Goal: Task Accomplishment & Management: Use online tool/utility

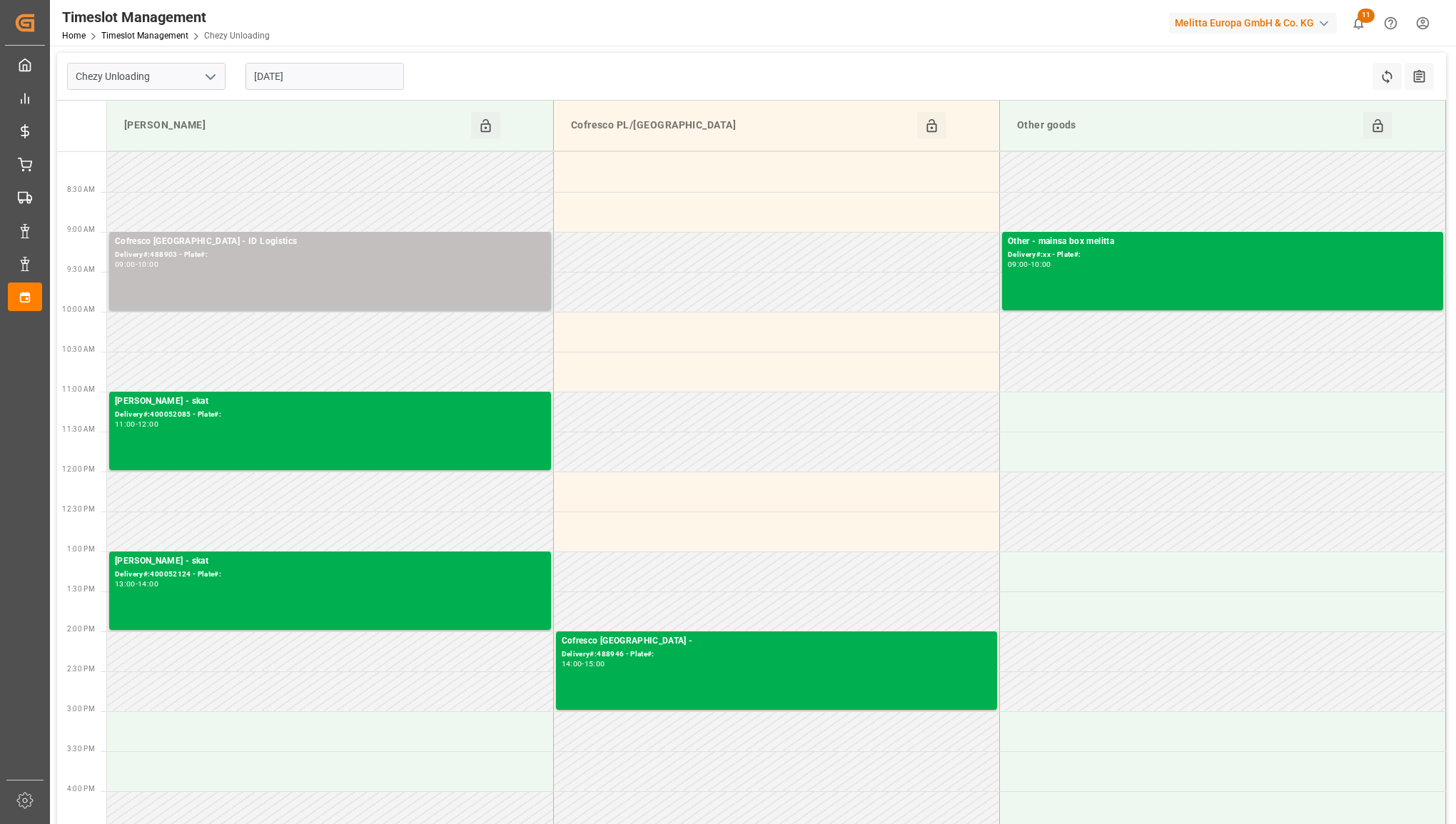
click at [327, 61] on div "[DATE]" at bounding box center [324, 76] width 178 height 47
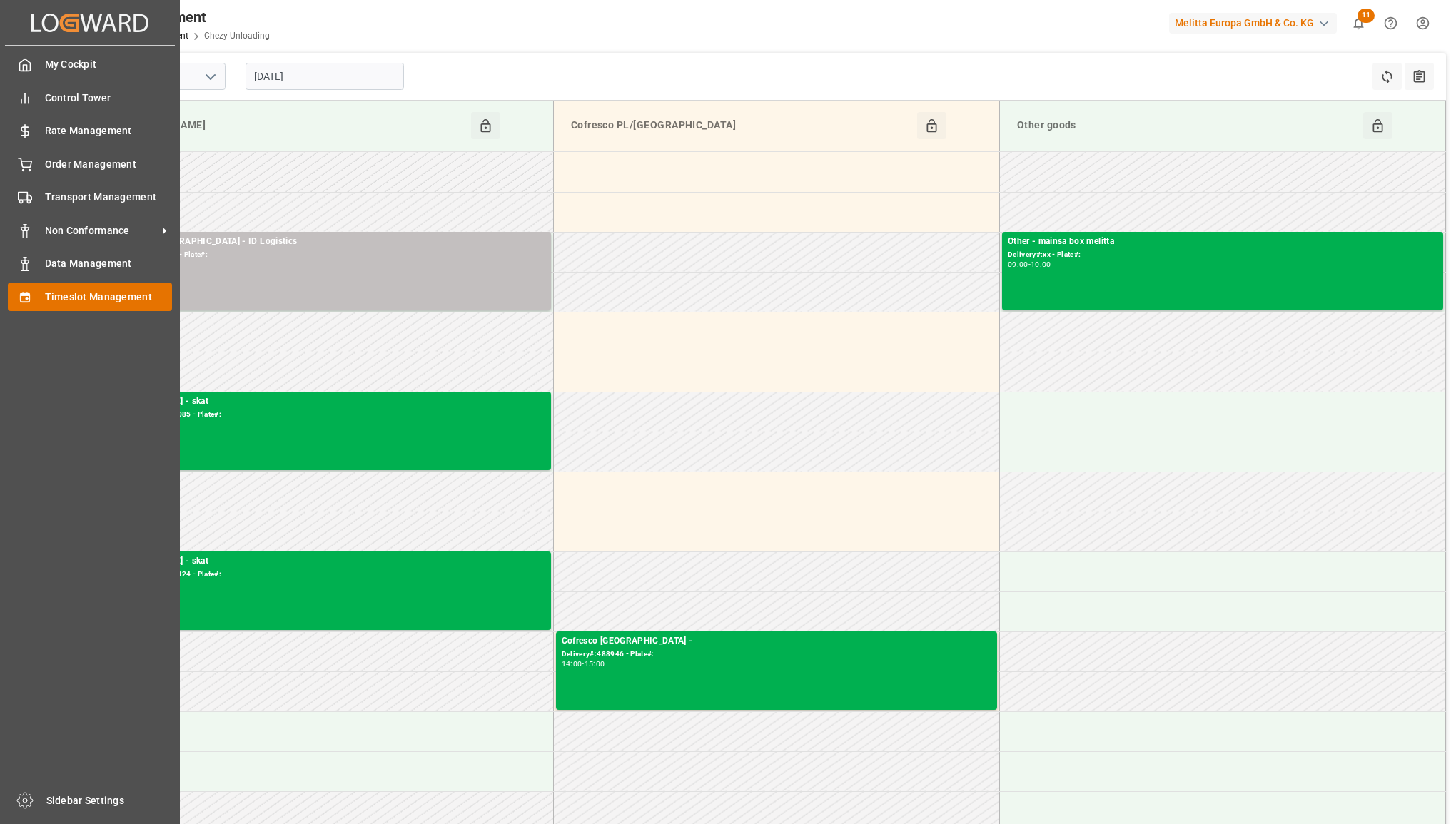
click at [50, 298] on span "Timeslot Management" at bounding box center [108, 297] width 127 height 15
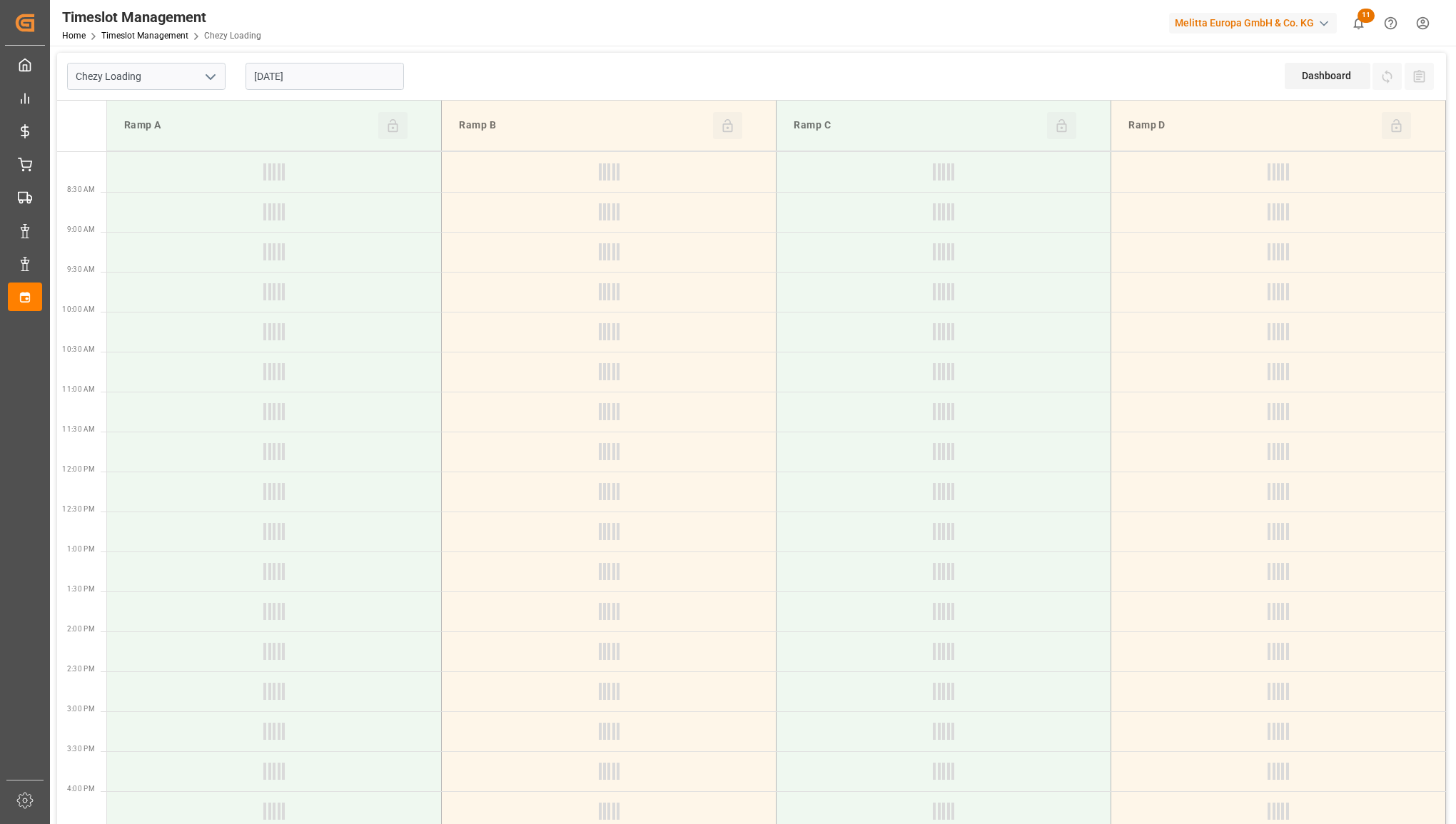
click at [211, 79] on polyline "open menu" at bounding box center [210, 77] width 8 height 5
click at [172, 140] on div "Chezy Unloading" at bounding box center [146, 141] width 157 height 32
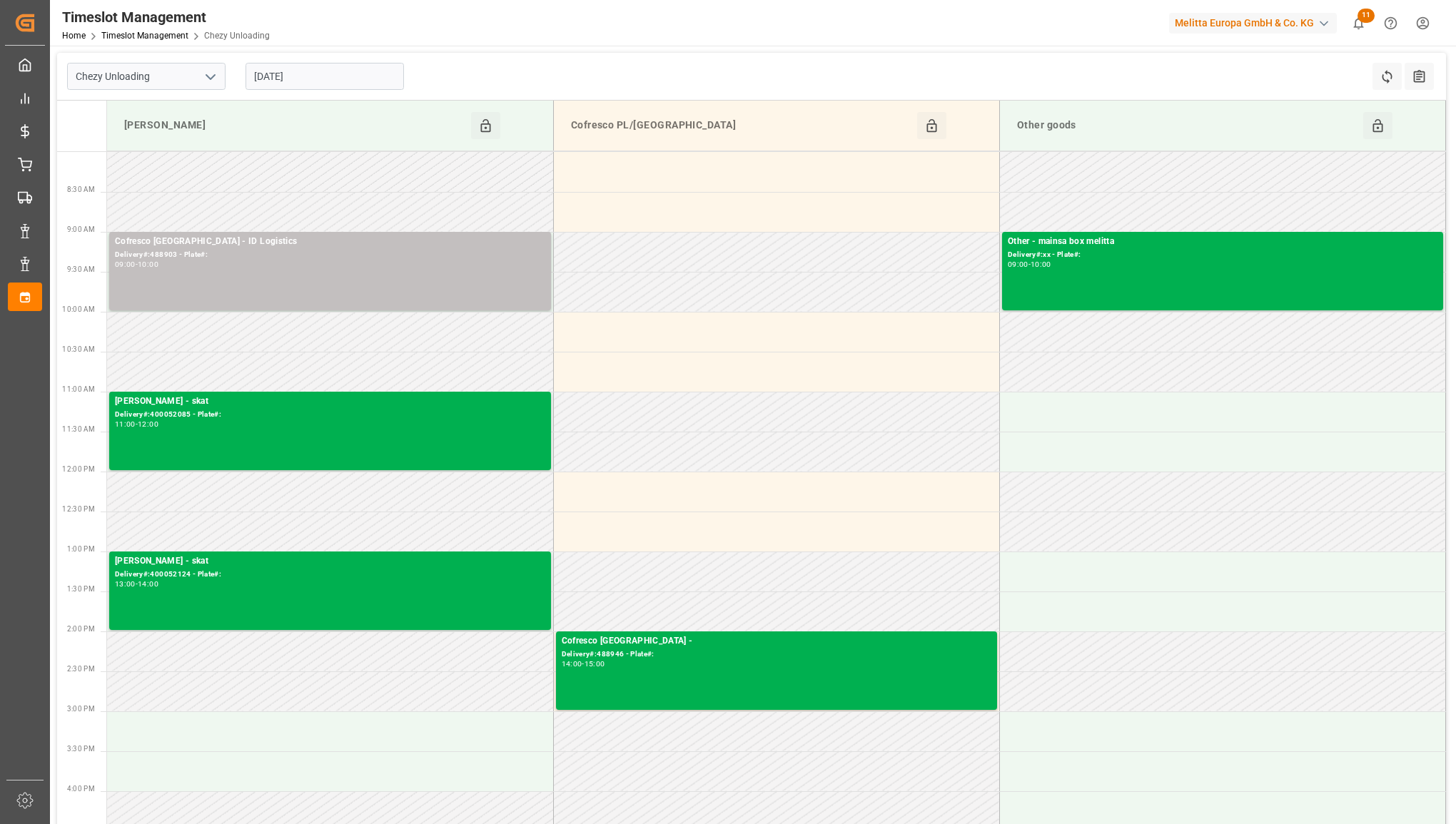
click at [218, 76] on icon "open menu" at bounding box center [211, 77] width 17 height 17
click at [182, 121] on div "Chezy Loading" at bounding box center [146, 108] width 157 height 32
type input "Chezy Loading"
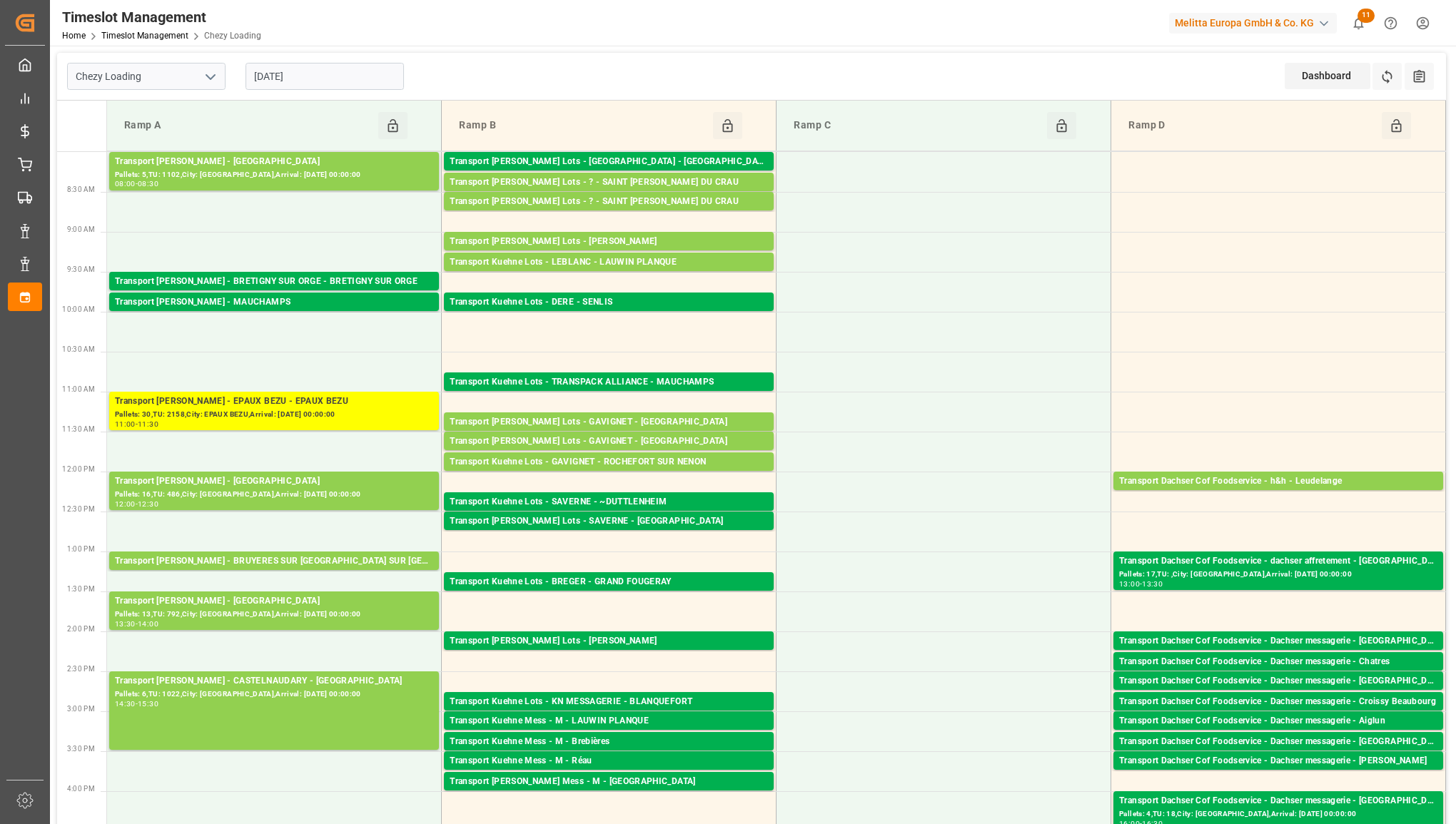
click at [362, 75] on input "[DATE]" at bounding box center [324, 76] width 158 height 27
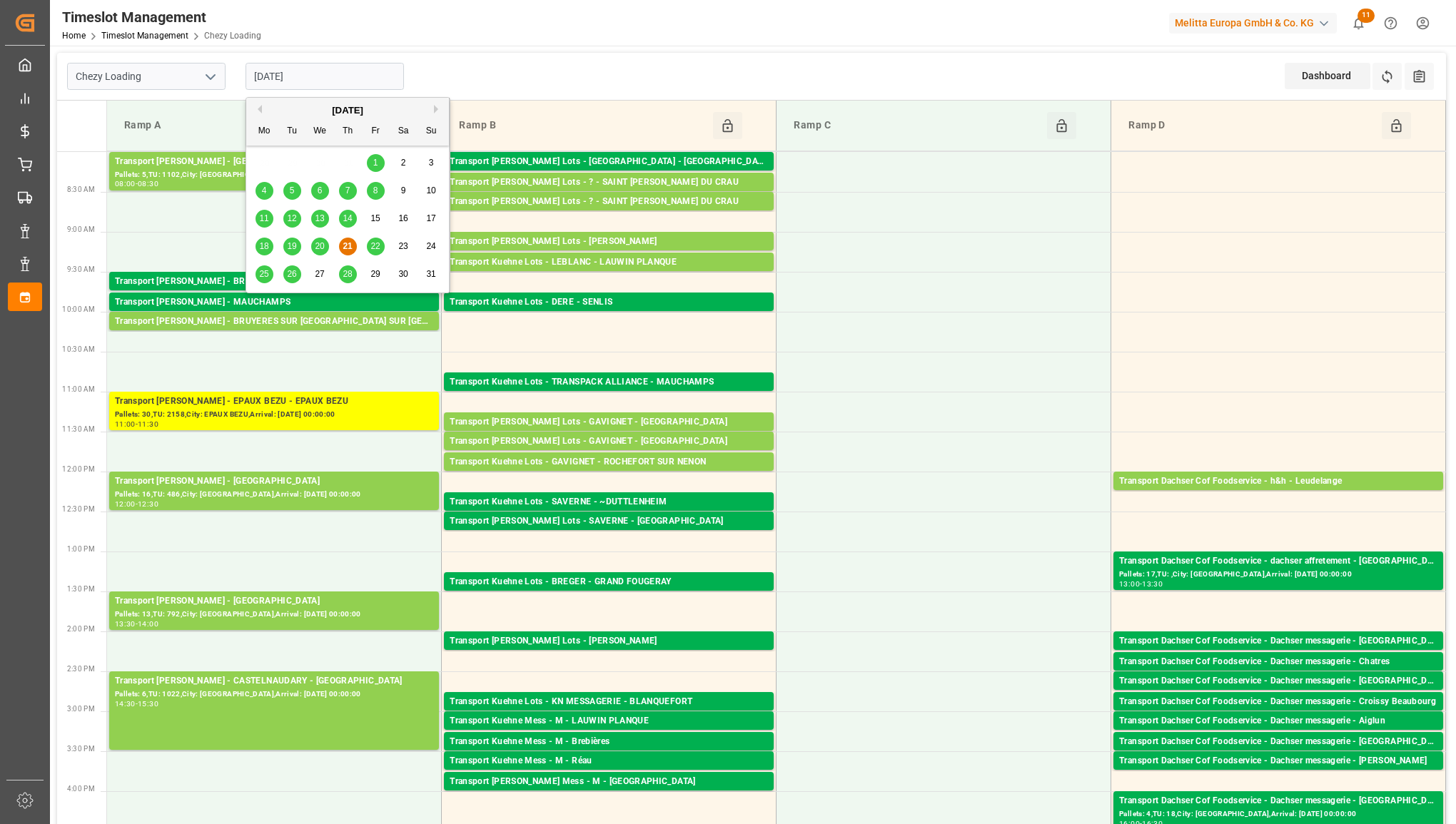
click at [368, 249] on div "22" at bounding box center [375, 247] width 18 height 17
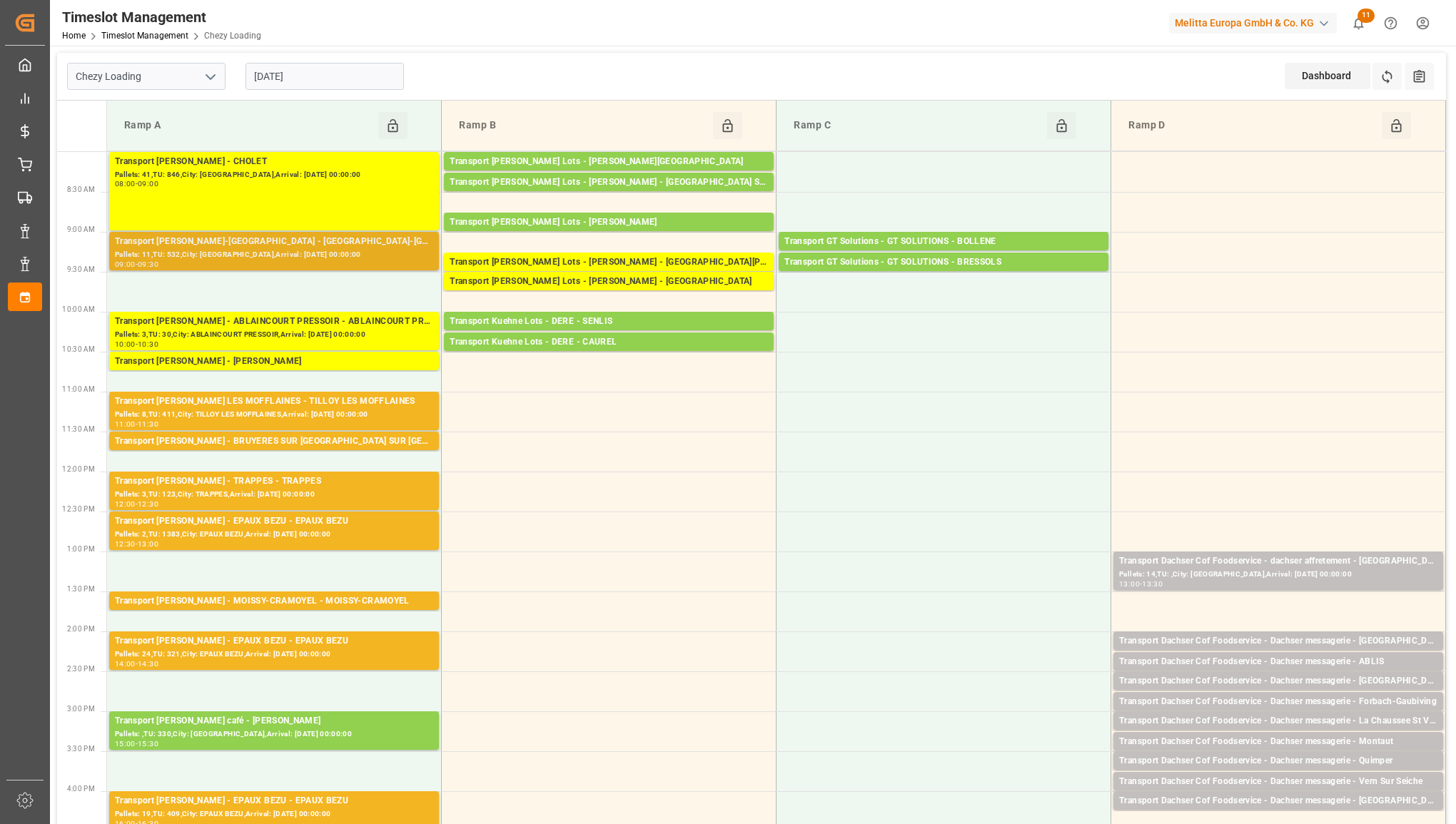
click at [382, 254] on div "Pallets: 11,TU: 532,City: [GEOGRAPHIC_DATA],Arrival: [DATE] 00:00:00" at bounding box center [274, 256] width 318 height 12
click at [365, 395] on div "Transport [PERSON_NAME] LES MOFFLAINES - TILLOY LES MOFFLAINES" at bounding box center [274, 402] width 318 height 14
click at [372, 448] on div "Transport [PERSON_NAME] - BRUYERES SUR [GEOGRAPHIC_DATA] SUR [GEOGRAPHIC_DATA]" at bounding box center [274, 442] width 318 height 14
click at [373, 493] on div "Pallets: 3,TU: 123,City: TRAPPES,Arrival: [DATE] 00:00:00" at bounding box center [274, 495] width 318 height 12
click at [372, 541] on div "12:30 - 13:00" at bounding box center [274, 545] width 318 height 8
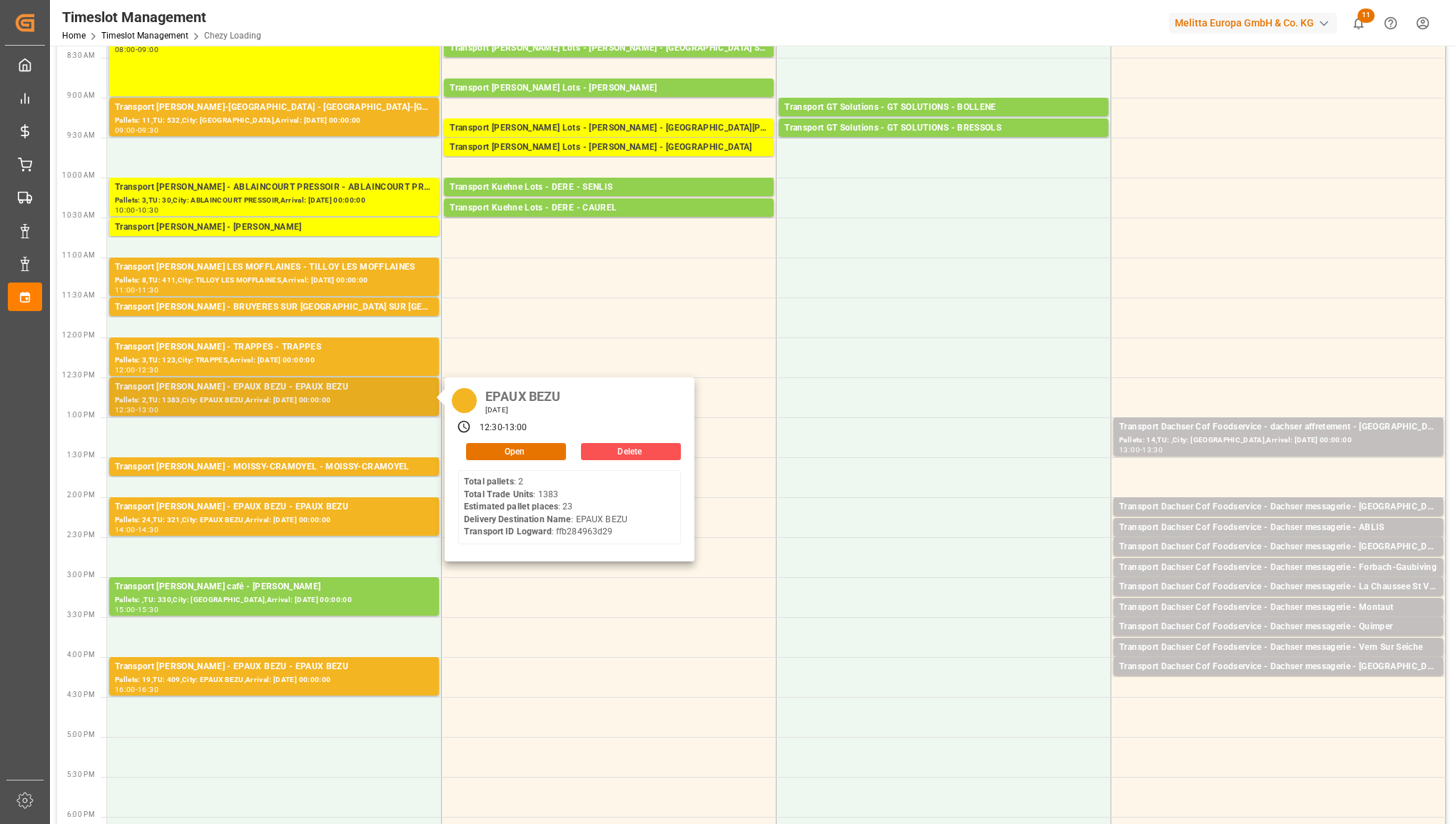
scroll to position [178, 0]
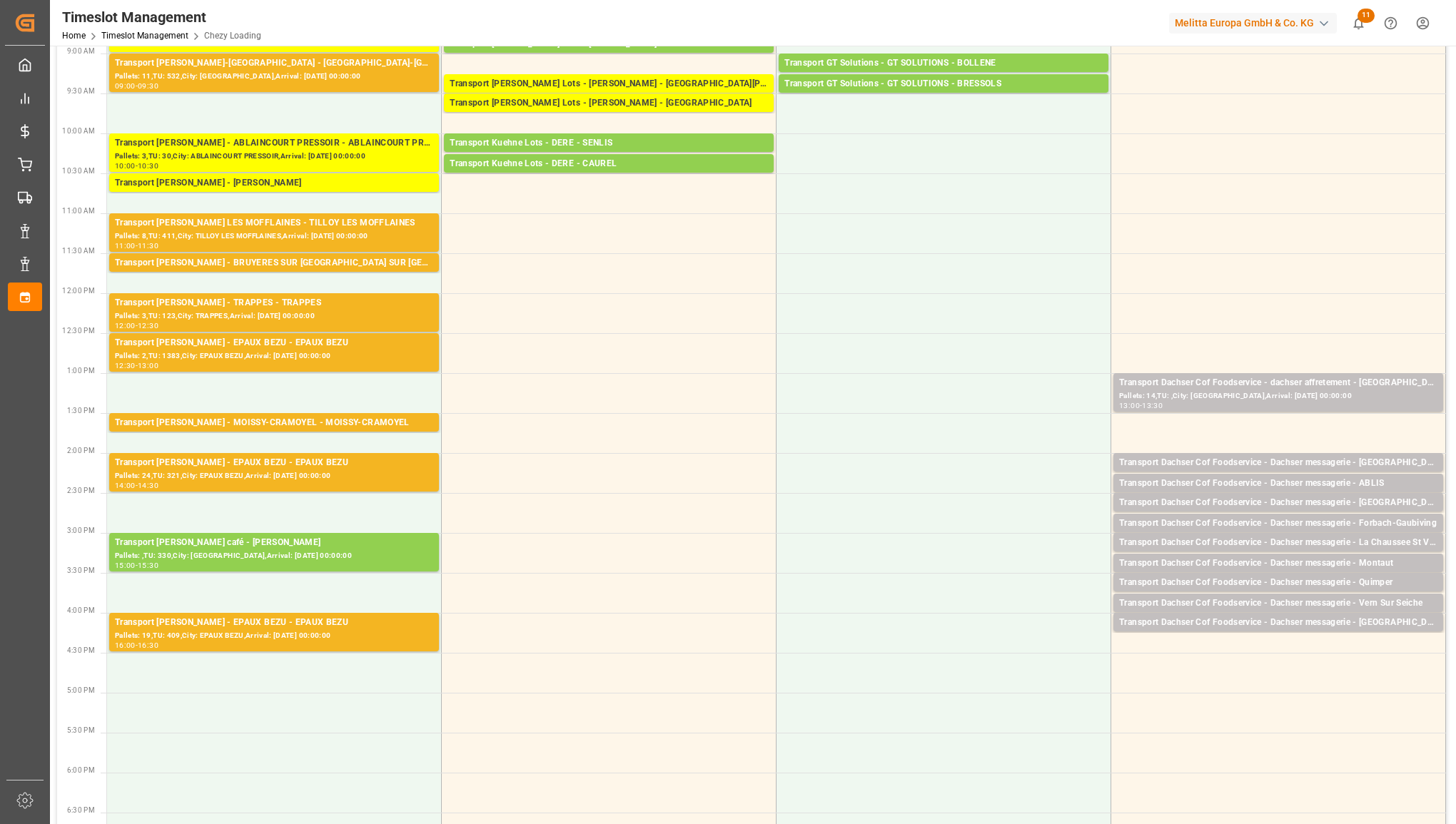
click at [391, 622] on div "Transport [PERSON_NAME] - EPAUX BEZU - EPAUX BEZU" at bounding box center [274, 623] width 318 height 14
click at [400, 472] on div "Pallets: 24,TU: 321,City: EPAUX BEZU,Arrival: [DATE] 00:00:00" at bounding box center [274, 476] width 318 height 12
click at [404, 427] on div "Transport [PERSON_NAME] - MOISSY-CRAMOYEL - MOISSY-CRAMOYEL" at bounding box center [274, 423] width 318 height 14
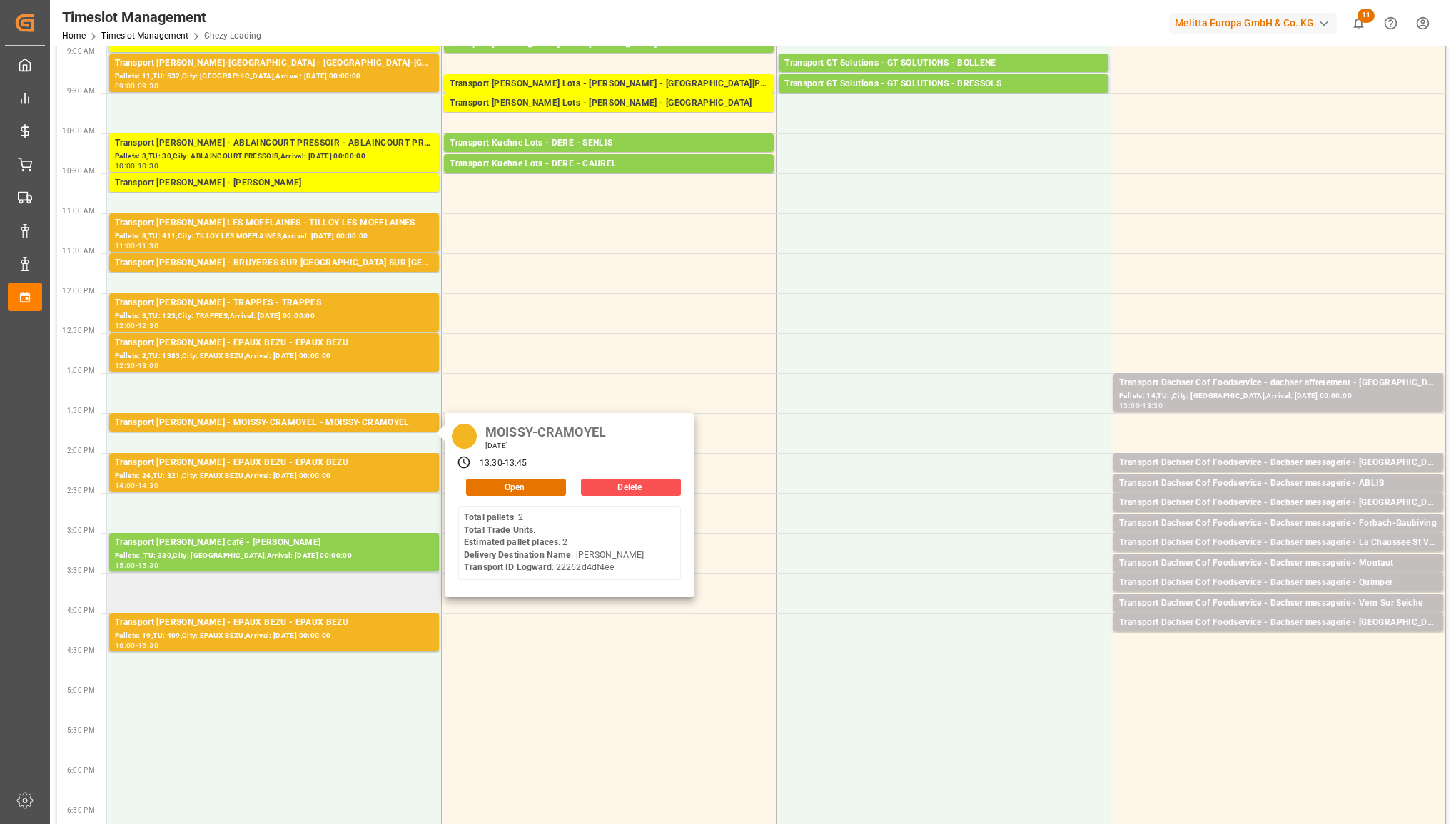
scroll to position [0, 0]
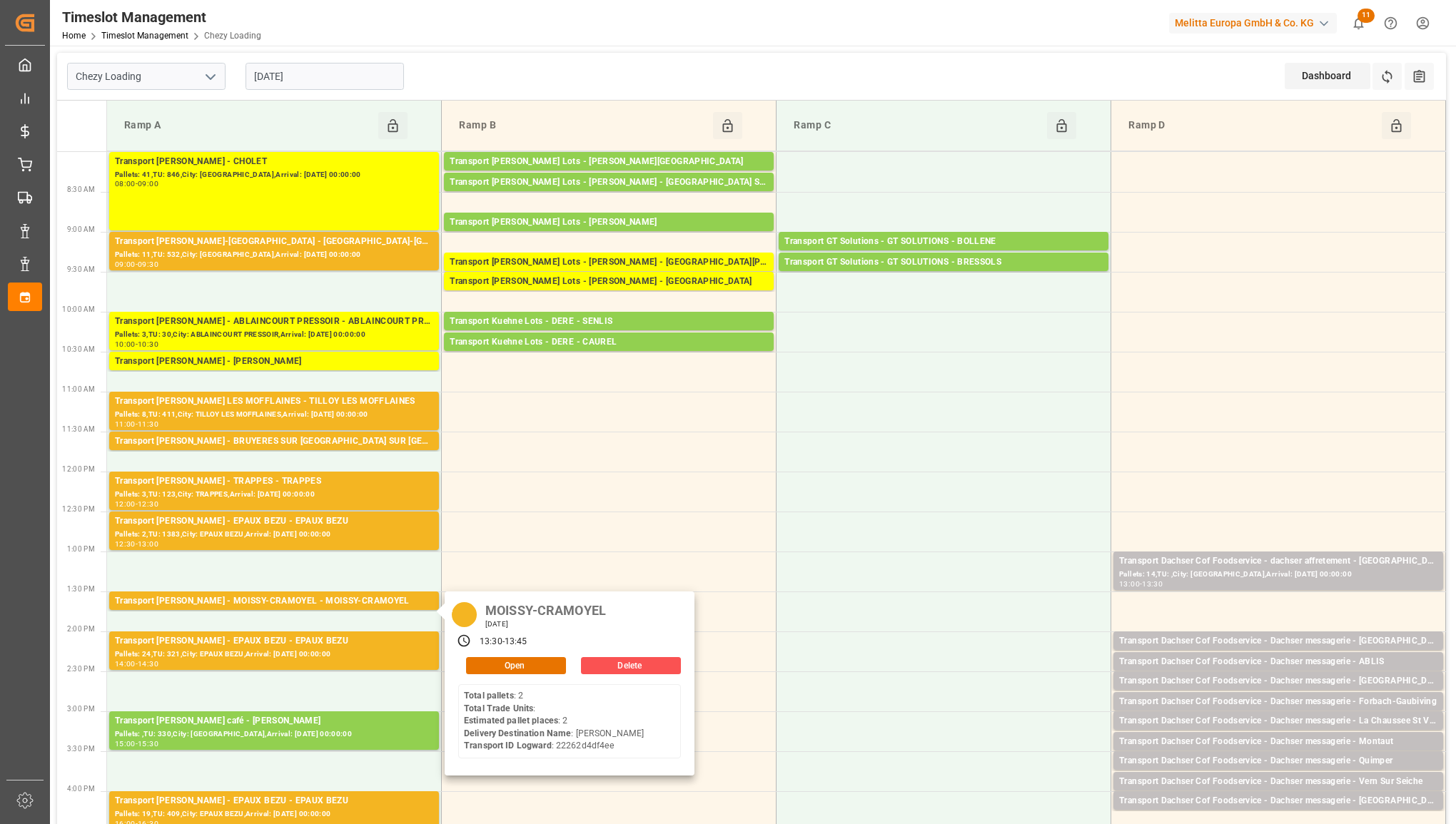
click at [351, 80] on input "[DATE]" at bounding box center [324, 76] width 158 height 27
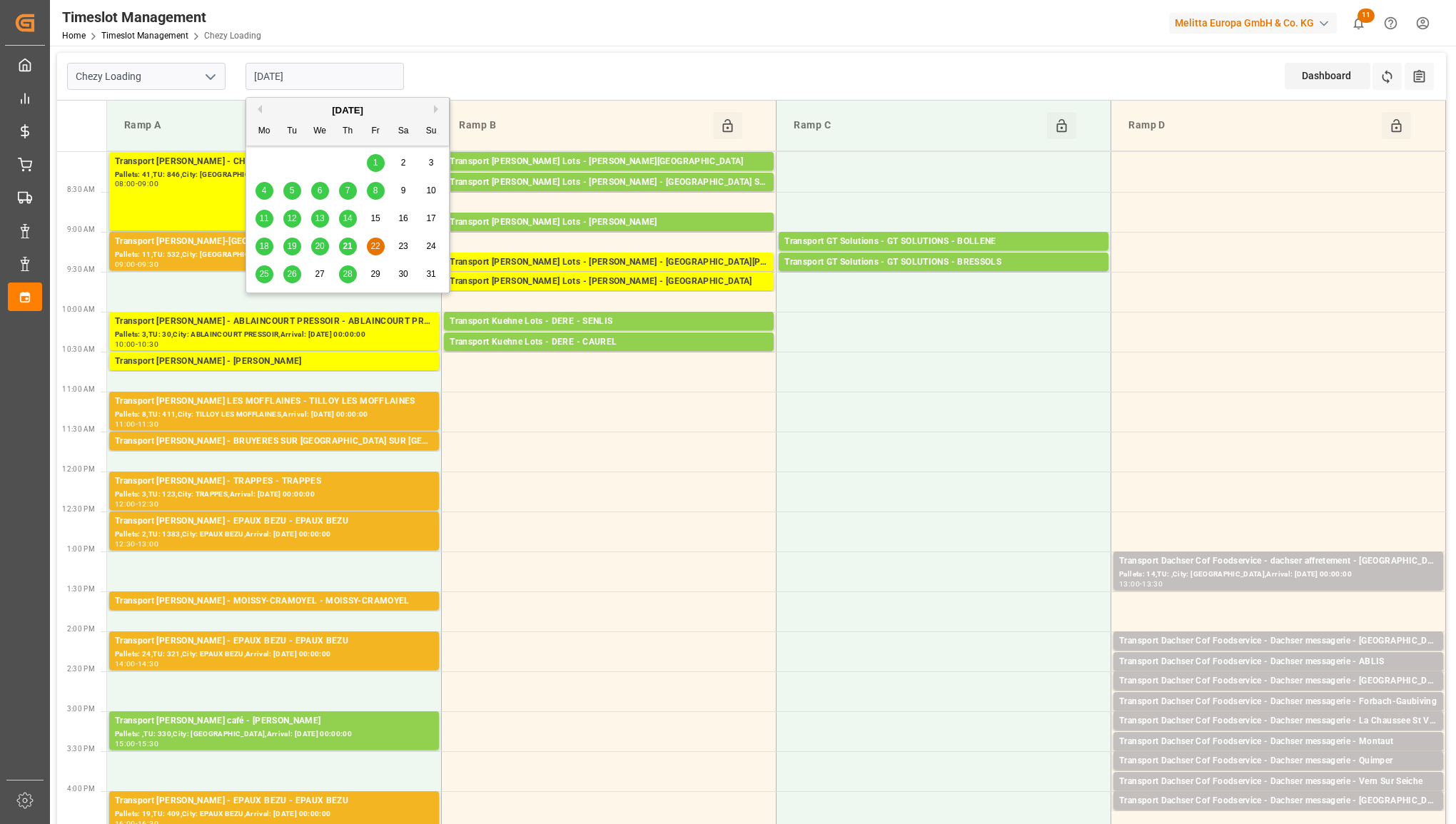
click at [268, 277] on span "25" at bounding box center [263, 273] width 9 height 10
type input "[DATE]"
